Goal: Communication & Community: Answer question/provide support

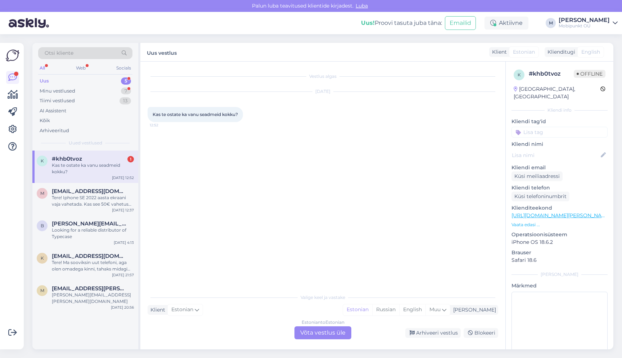
click at [311, 333] on div "Estonian to Estonian Võta vestlus üle" at bounding box center [323, 332] width 57 height 13
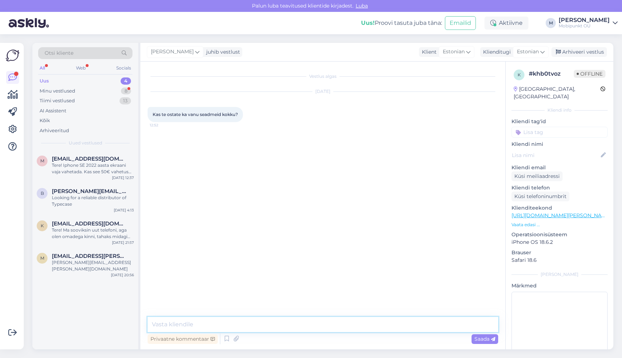
click at [291, 321] on textarea at bounding box center [323, 324] width 351 height 15
type textarea "Tere"
type textarea "Meie esinduses toimub ainult vana seade uue vastu vahetus"
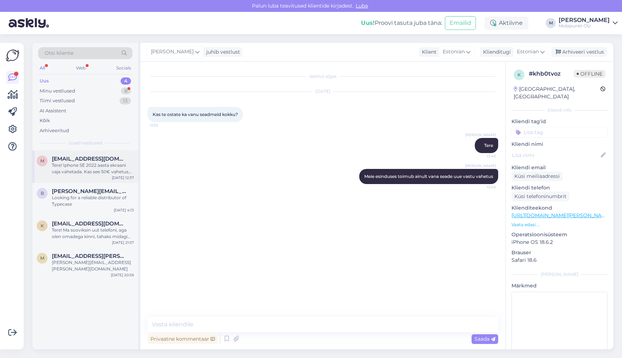
click at [90, 162] on div "Tere! Iphone SE 2022 aasta ekraani vaja vahetada. Kas see 50€ vahetus sisaldab …" at bounding box center [93, 168] width 82 height 13
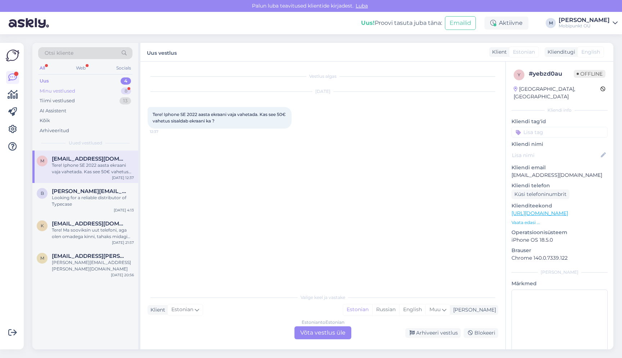
click at [107, 89] on div "Minu vestlused 8" at bounding box center [85, 91] width 94 height 10
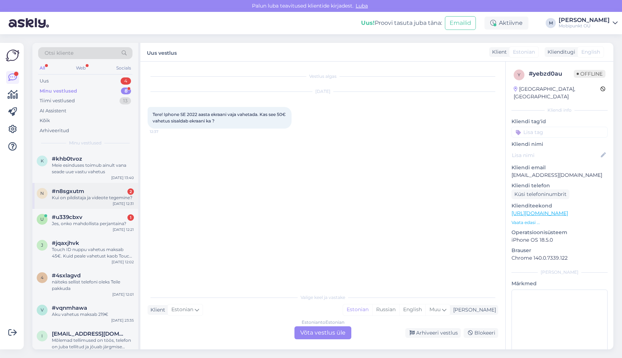
click at [86, 199] on div "Kui on pildistaja ja videote tegemine?" at bounding box center [93, 197] width 82 height 6
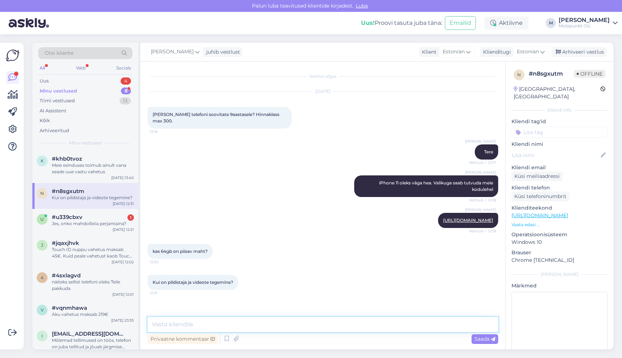
click at [230, 320] on textarea at bounding box center [323, 324] width 351 height 15
type textarea "Sellel juhul siis soovitaks vaadata 128gb"
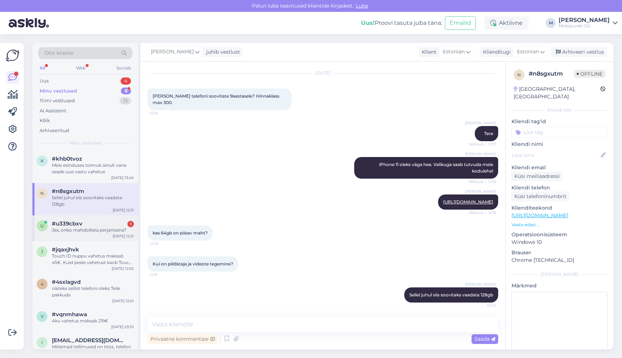
click at [99, 225] on div "#u339cbxv 1" at bounding box center [93, 223] width 82 height 6
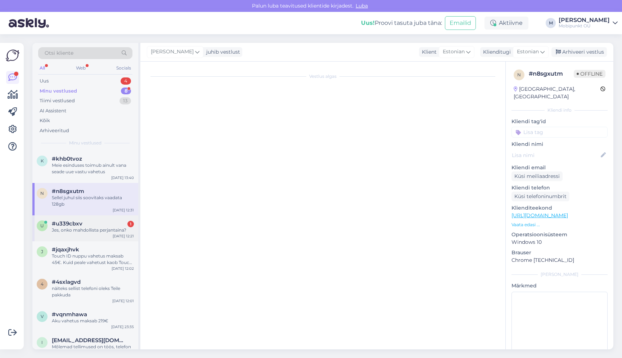
scroll to position [12, 0]
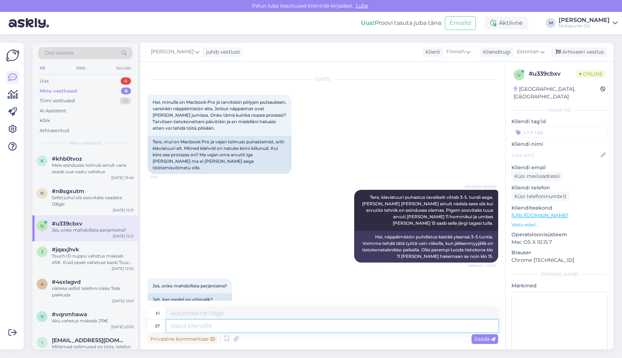
click at [185, 328] on textarea at bounding box center [332, 326] width 332 height 12
type textarea "Reedel"
type textarea "perjantai"
type textarea "Reedel on tä"
type textarea "On perjantai."
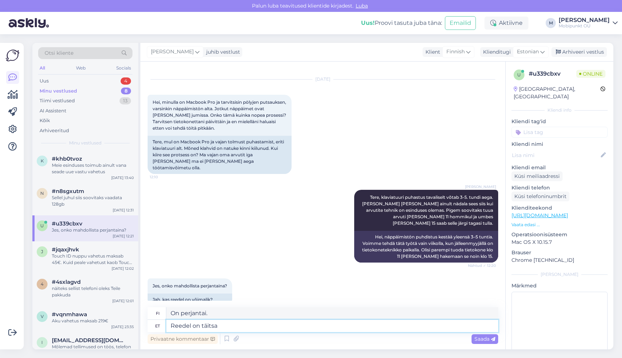
type textarea "Reedel on täitsa v"
type textarea "On aikamoinen perjantai."
type textarea "Reedel on täitsa võim"
type textarea "Perjantai on aikamoinen [PERSON_NAME]."
type textarea "Reedel on täitsa võimalik"
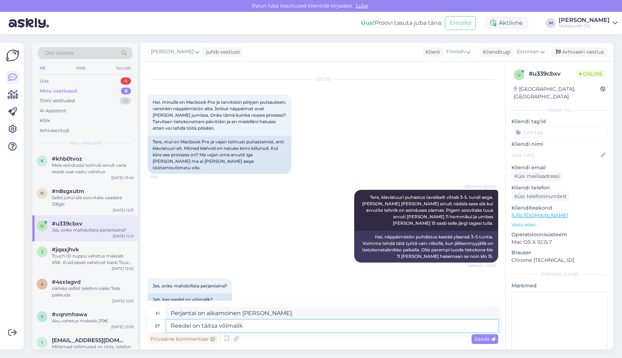
type textarea "Perjantaina se on ihan mahdollista"
type textarea "Reedel on täitsa võimalik seda"
type textarea "Perjantaina se on ihan mahdollista."
type textarea "Reedel on täitsa võimalik [PERSON_NAME]"
type textarea "On täysin mahdollista tehdä [PERSON_NAME] perjantaina."
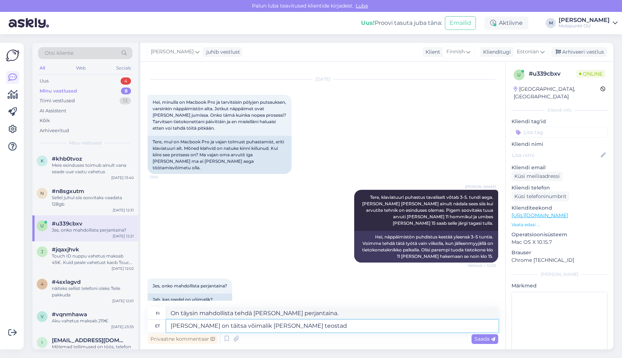
type textarea "[PERSON_NAME] on täitsa võimalik [PERSON_NAME] teostada"
type textarea "Tämän työn tekeminen perjantaina on täysin mahdollista."
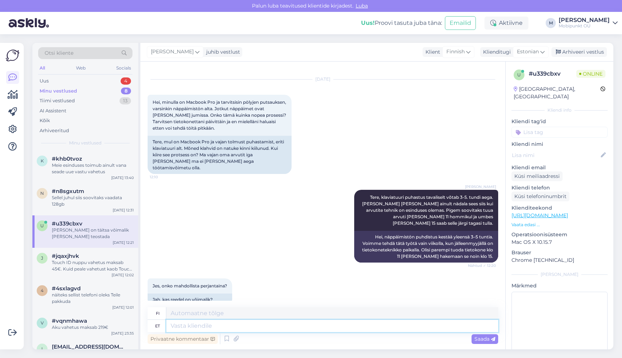
scroll to position [55, 0]
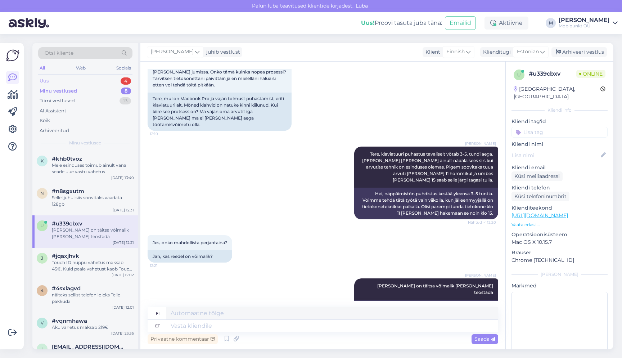
click at [94, 79] on div "Uus 4" at bounding box center [85, 81] width 94 height 10
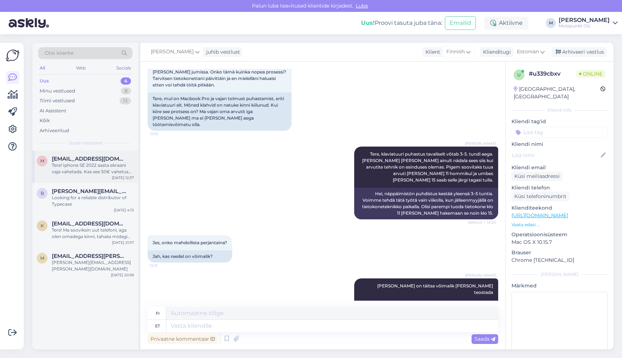
click at [98, 162] on div "Tere! Iphone SE 2022 aasta ekraani vaja vahetada. Kas see 50€ vahetus sisaldab …" at bounding box center [93, 168] width 82 height 13
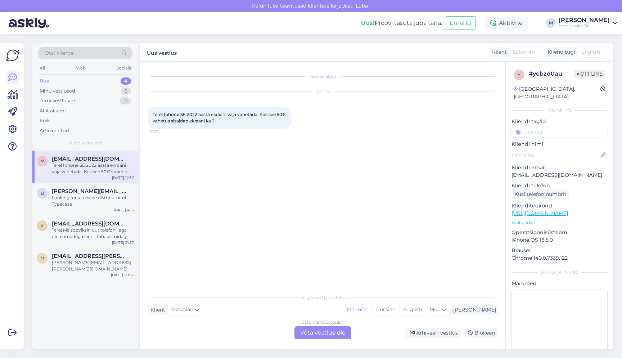
click at [321, 333] on div "Estonian to Estonian Võta vestlus üle" at bounding box center [323, 332] width 57 height 13
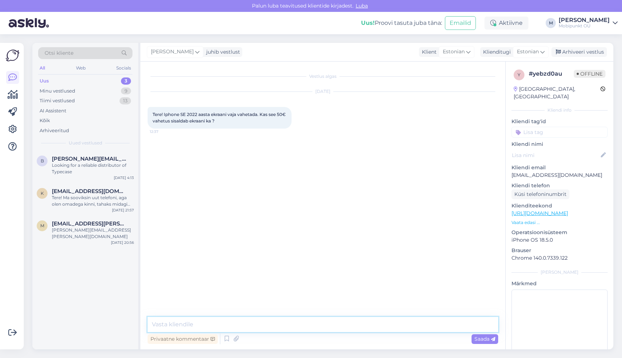
click at [271, 324] on textarea at bounding box center [323, 324] width 351 height 15
type textarea "Tere"
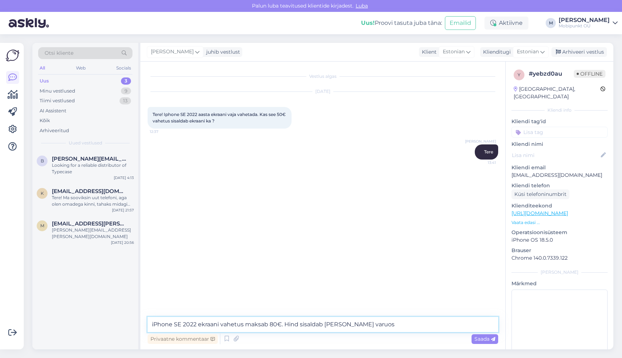
type textarea "iPhone SE 2022 ekraani vahetus maksab 80€. Hind sisaldab tööd ja varuosa"
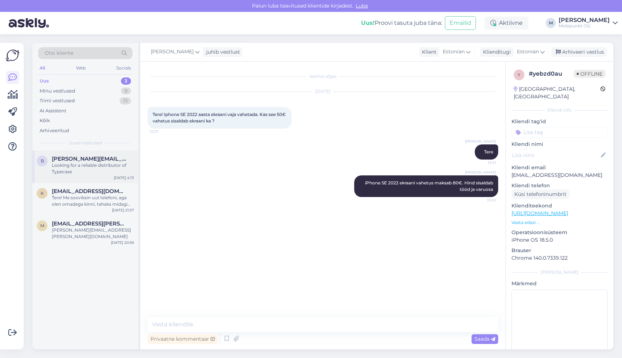
click at [91, 167] on div "Looking for a reliable distributor of Typecase" at bounding box center [93, 168] width 82 height 13
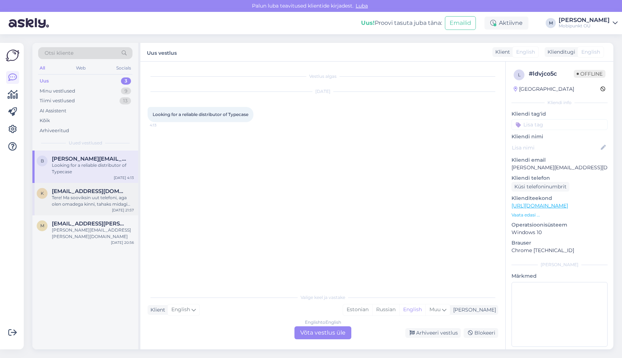
click at [54, 197] on div "Tere! Ma sooviksin uut telefoni, aga olen omadega kinni, tahaks midagi mis on k…" at bounding box center [93, 200] width 82 height 13
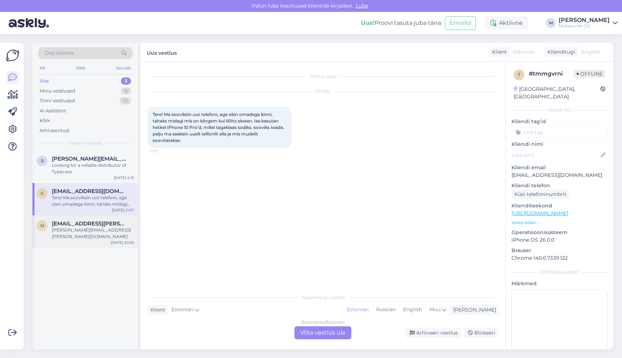
click at [76, 221] on span "[EMAIL_ADDRESS][PERSON_NAME][DOMAIN_NAME]" at bounding box center [89, 223] width 75 height 6
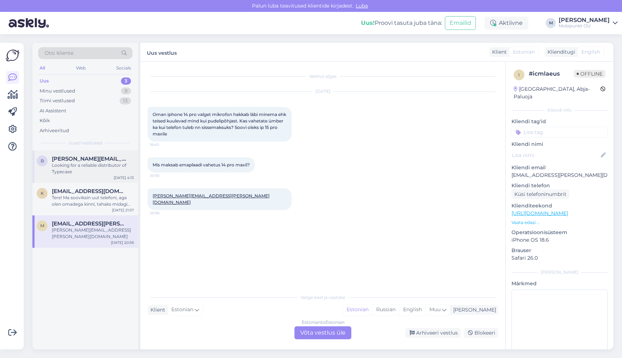
click at [91, 153] on div "b [PERSON_NAME][EMAIL_ADDRESS][DOMAIN_NAME] Looking for a reliable distributor …" at bounding box center [85, 167] width 106 height 32
